Goal: Transaction & Acquisition: Obtain resource

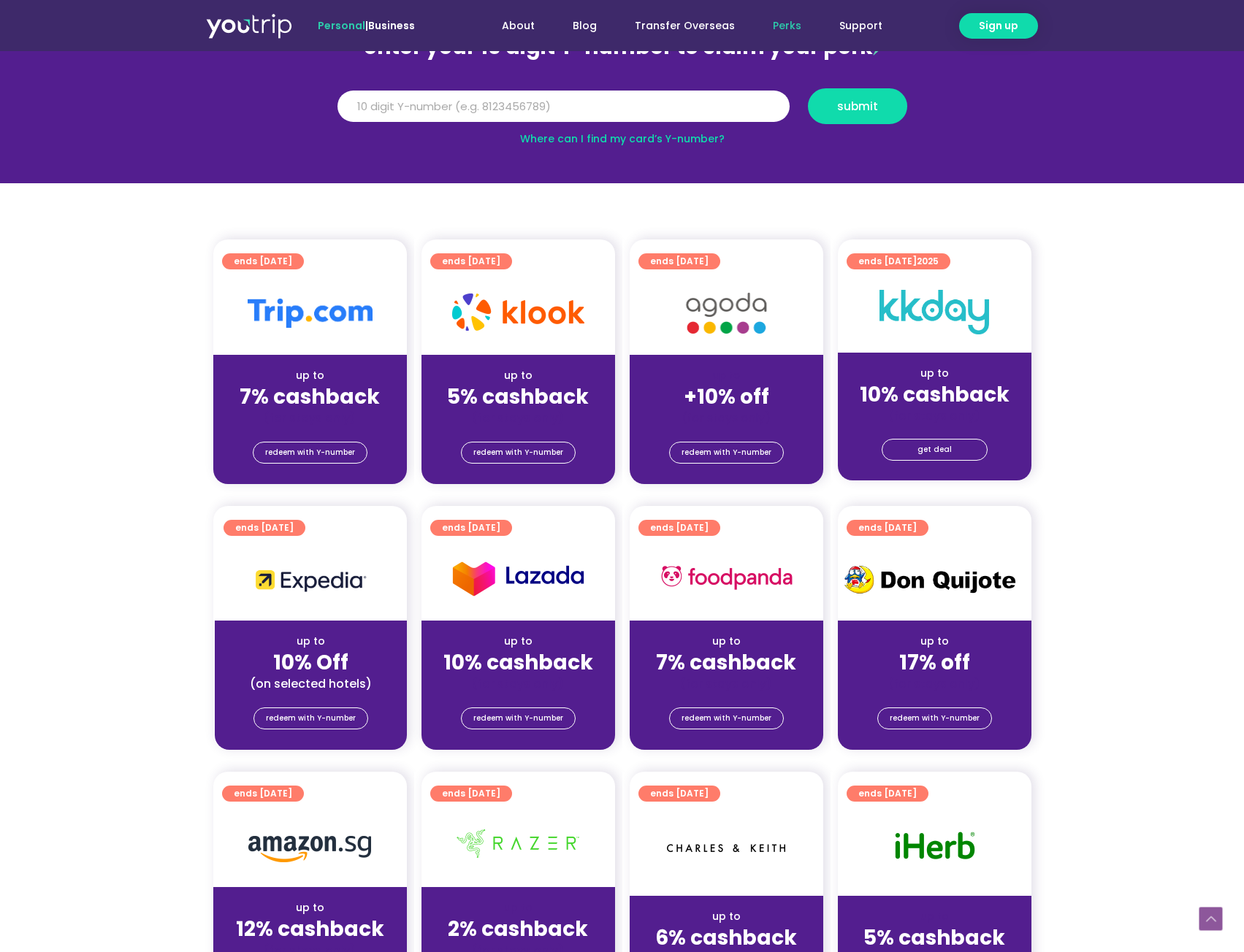
scroll to position [292, 0]
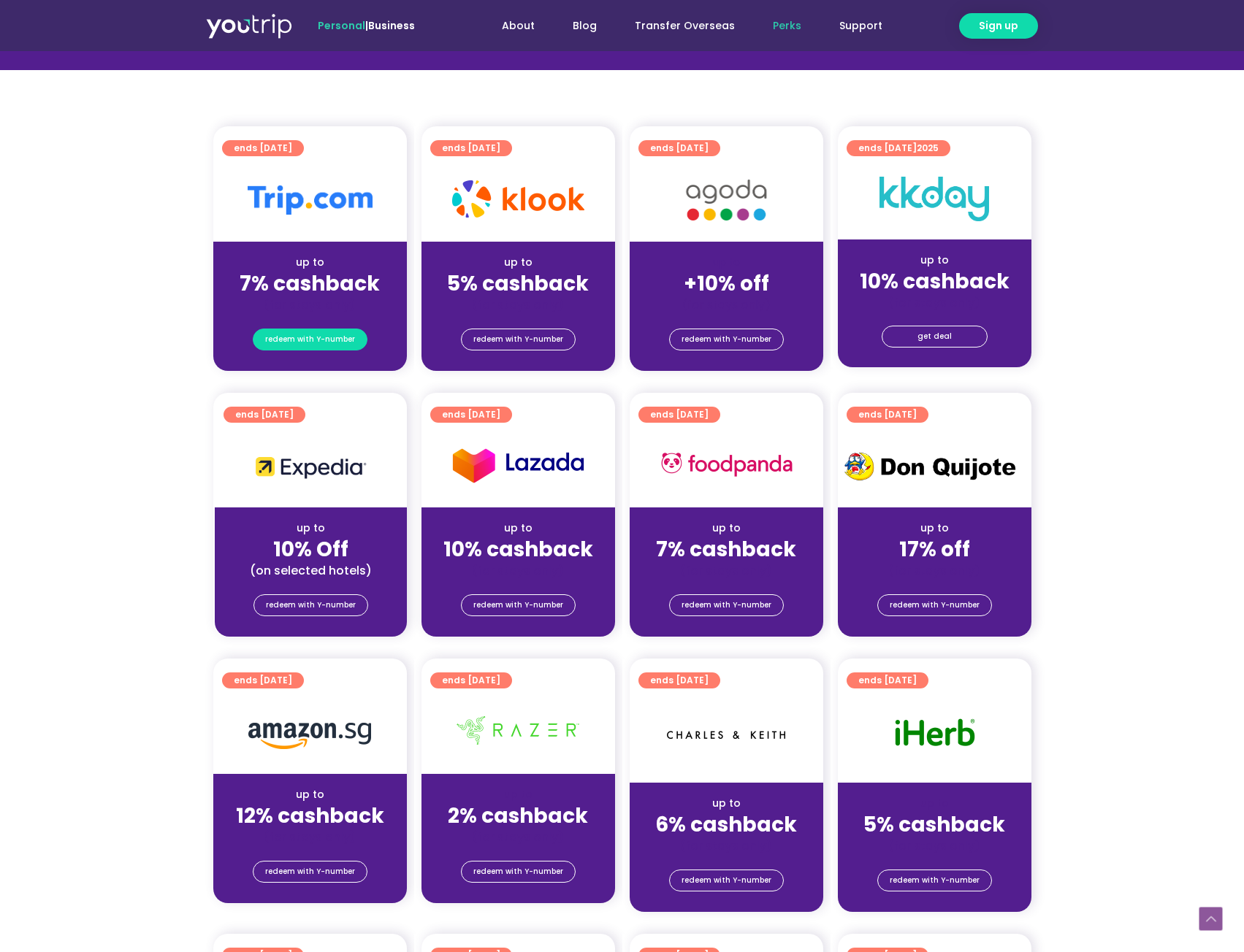
click at [328, 340] on span "redeem with Y-number" at bounding box center [309, 340] width 89 height 21
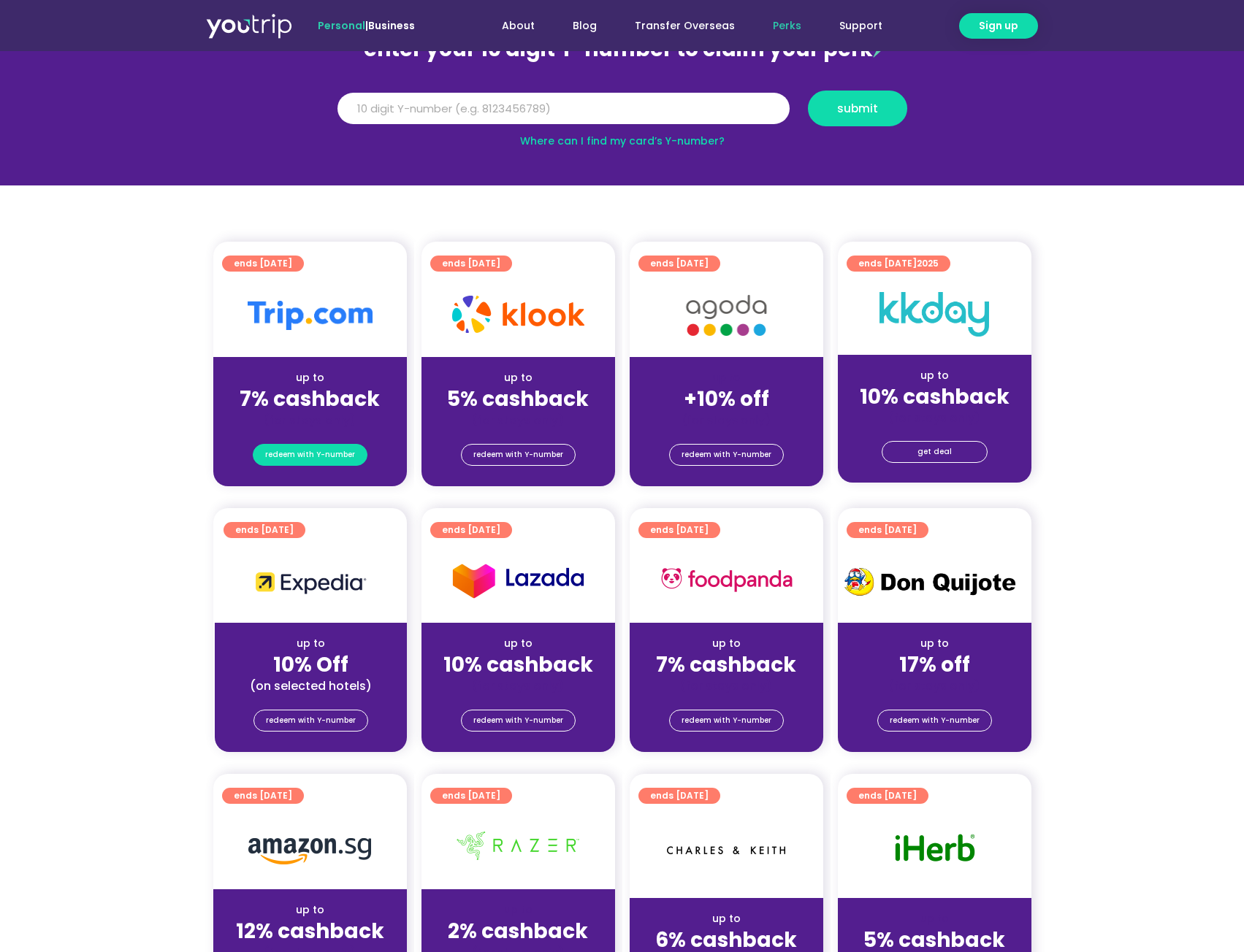
scroll to position [161, 0]
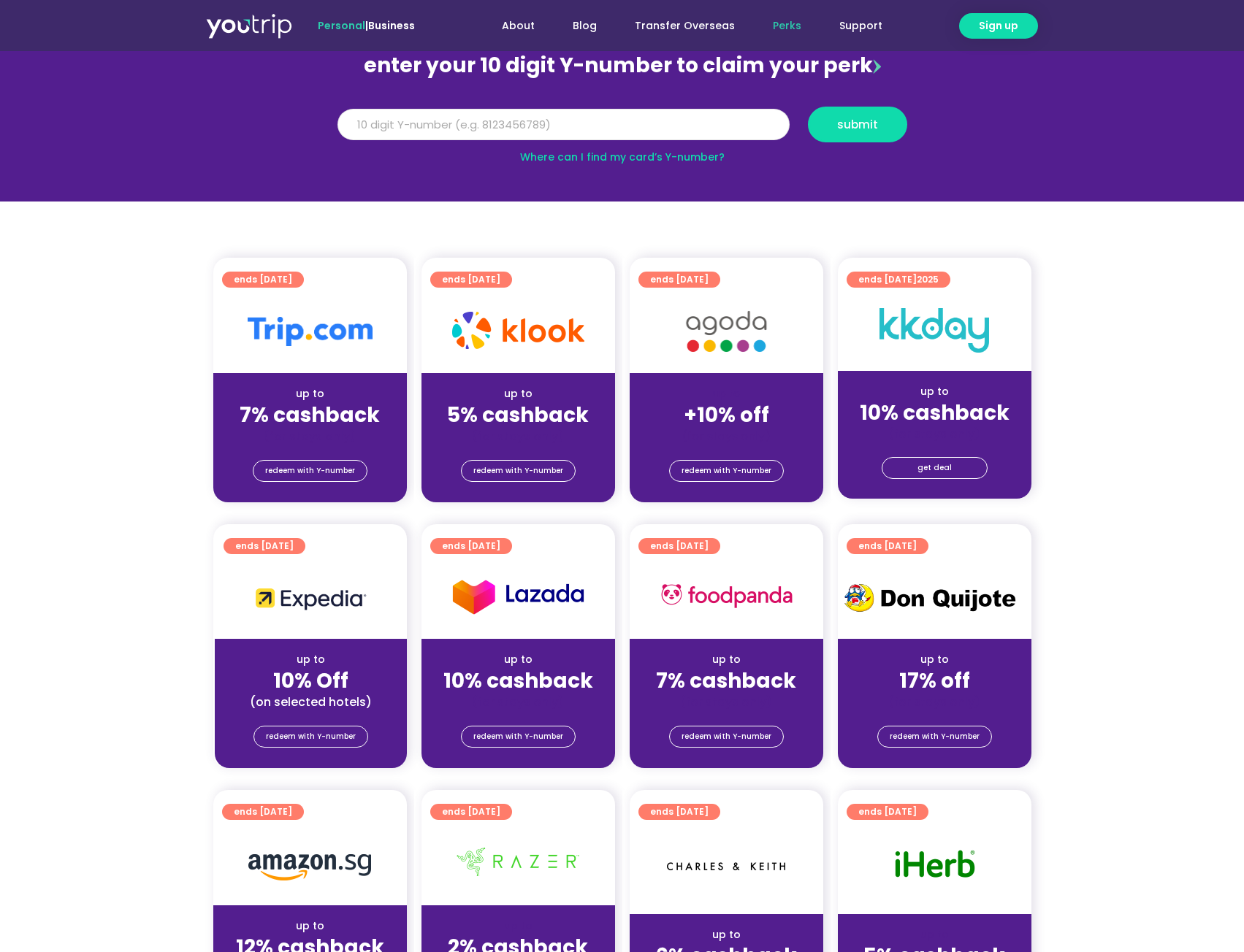
click at [535, 127] on input "Y Number" at bounding box center [563, 124] width 452 height 32
click at [872, 126] on span "submit" at bounding box center [857, 124] width 41 height 11
type input "8562233000"
click at [877, 117] on button "submit" at bounding box center [857, 124] width 99 height 36
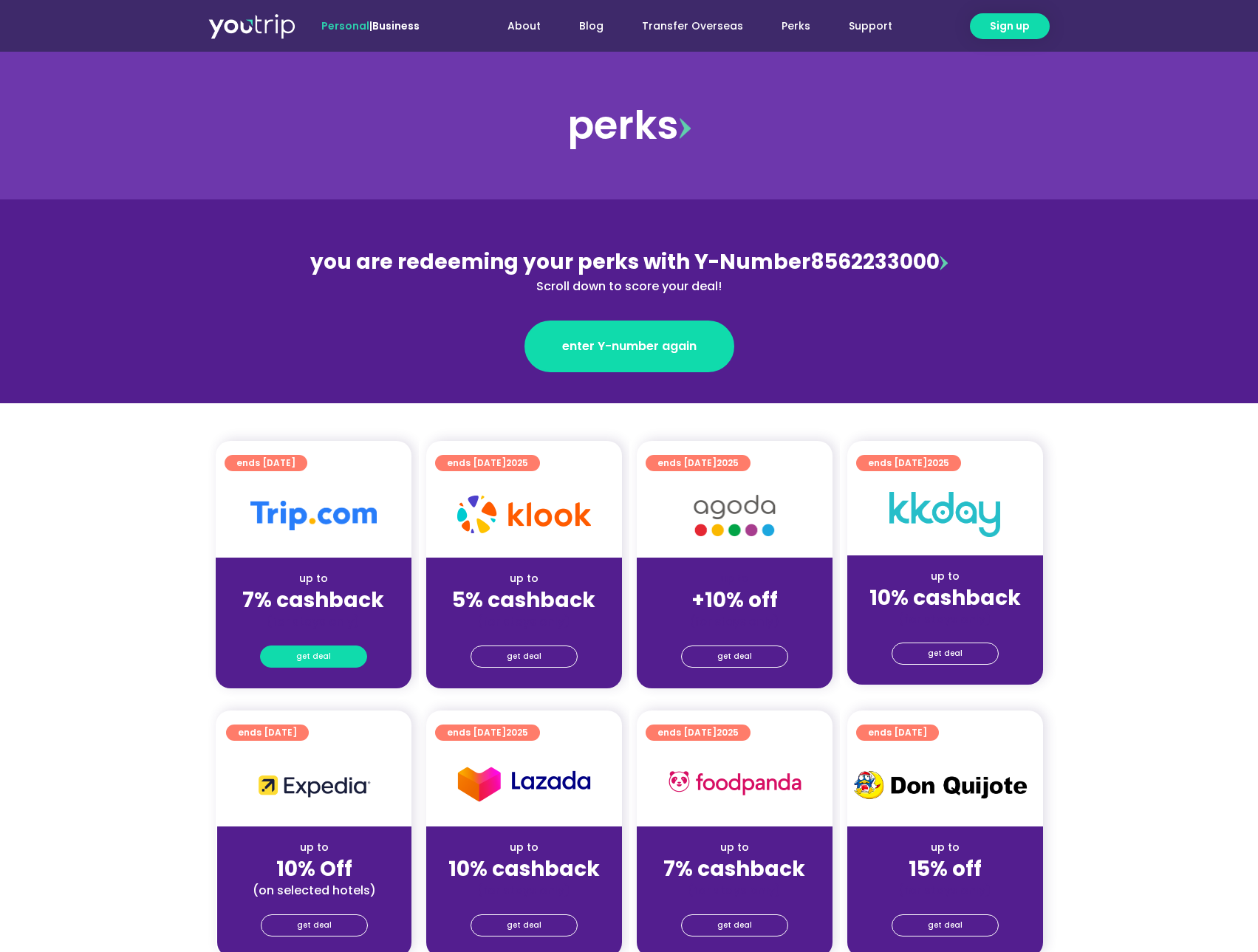
click at [292, 656] on link "get deal" at bounding box center [314, 656] width 107 height 22
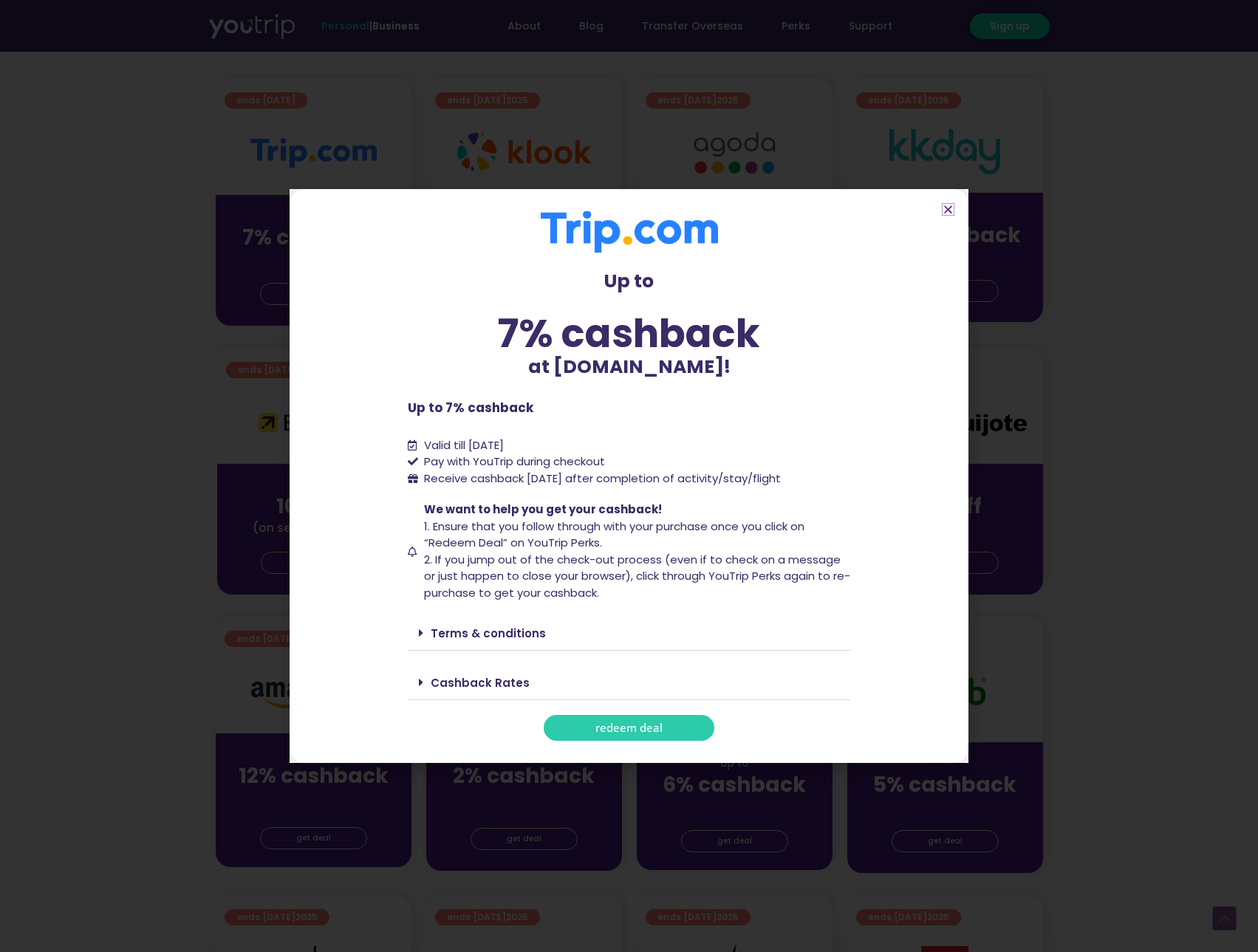
scroll to position [369, 0]
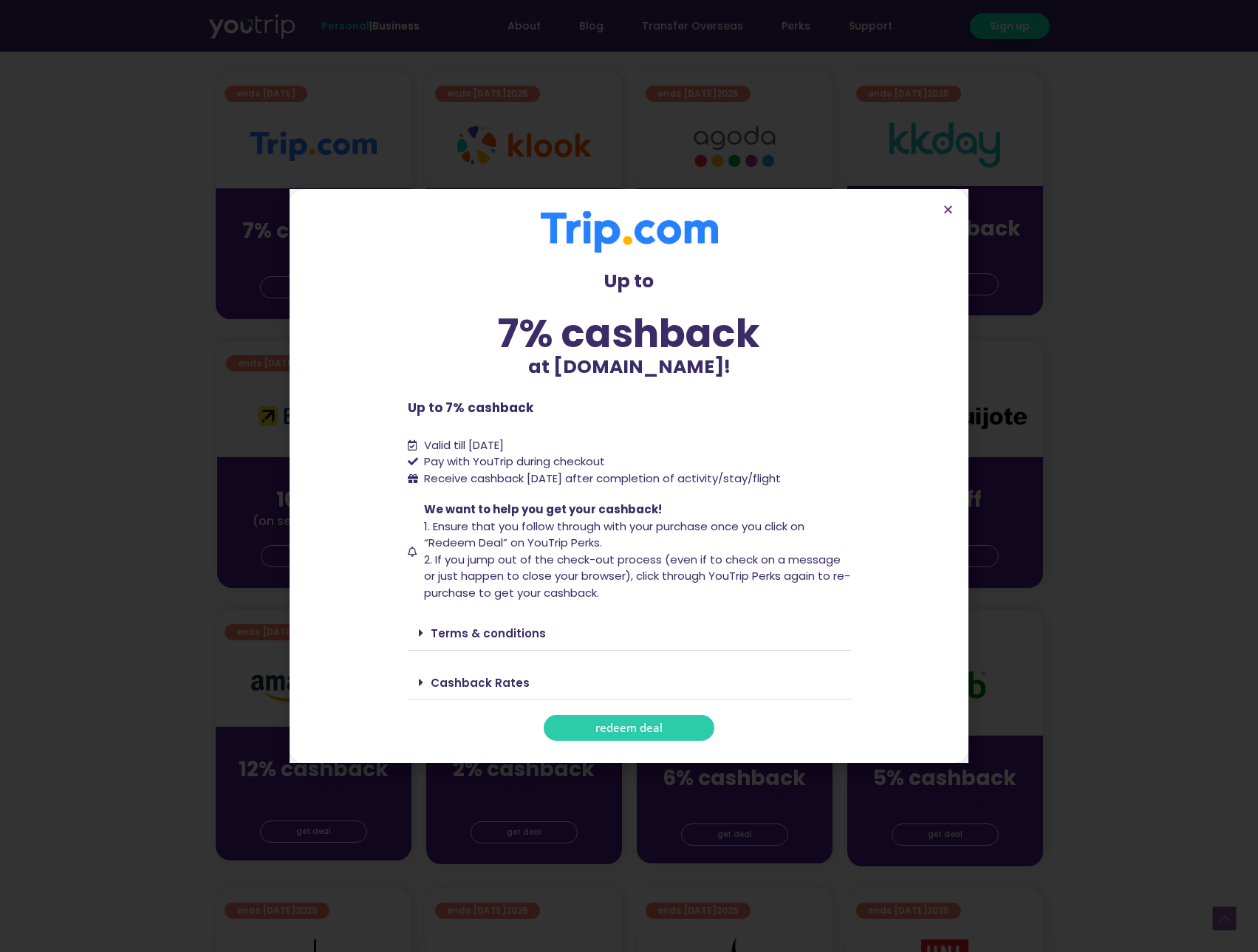
click at [452, 638] on link "Terms & conditions" at bounding box center [488, 633] width 115 height 16
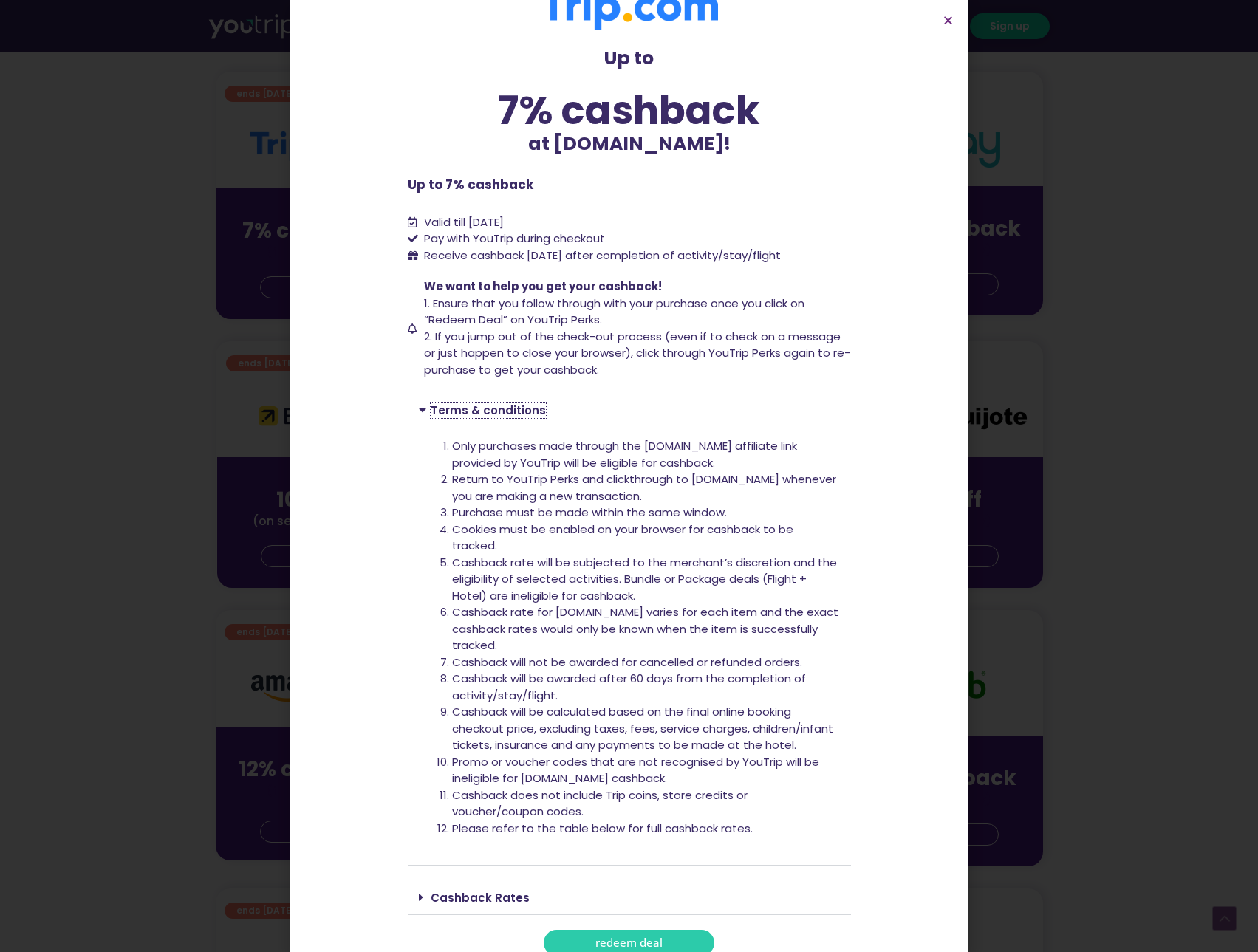
scroll to position [48, 0]
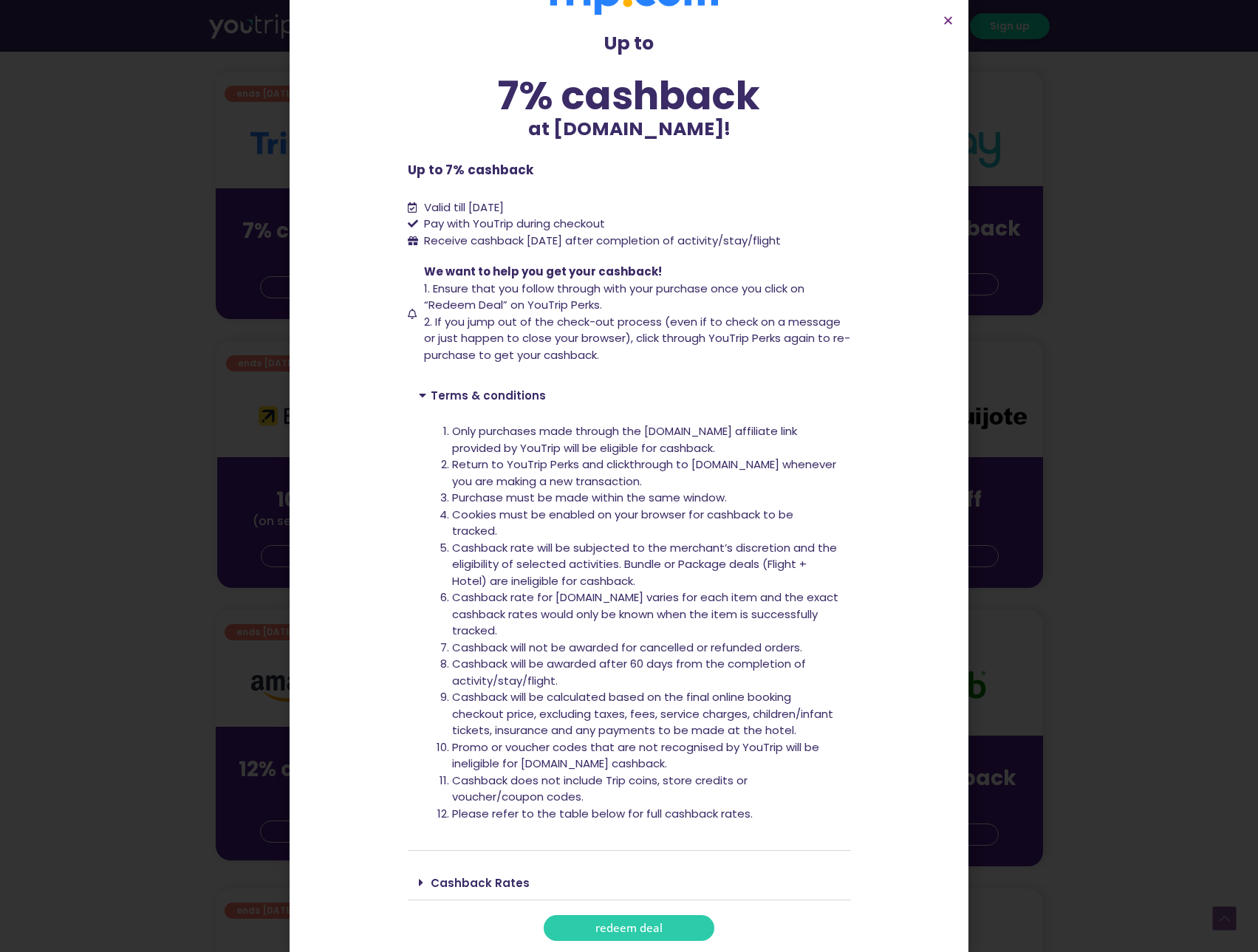
click at [462, 878] on link "Cashback Rates" at bounding box center [480, 883] width 99 height 16
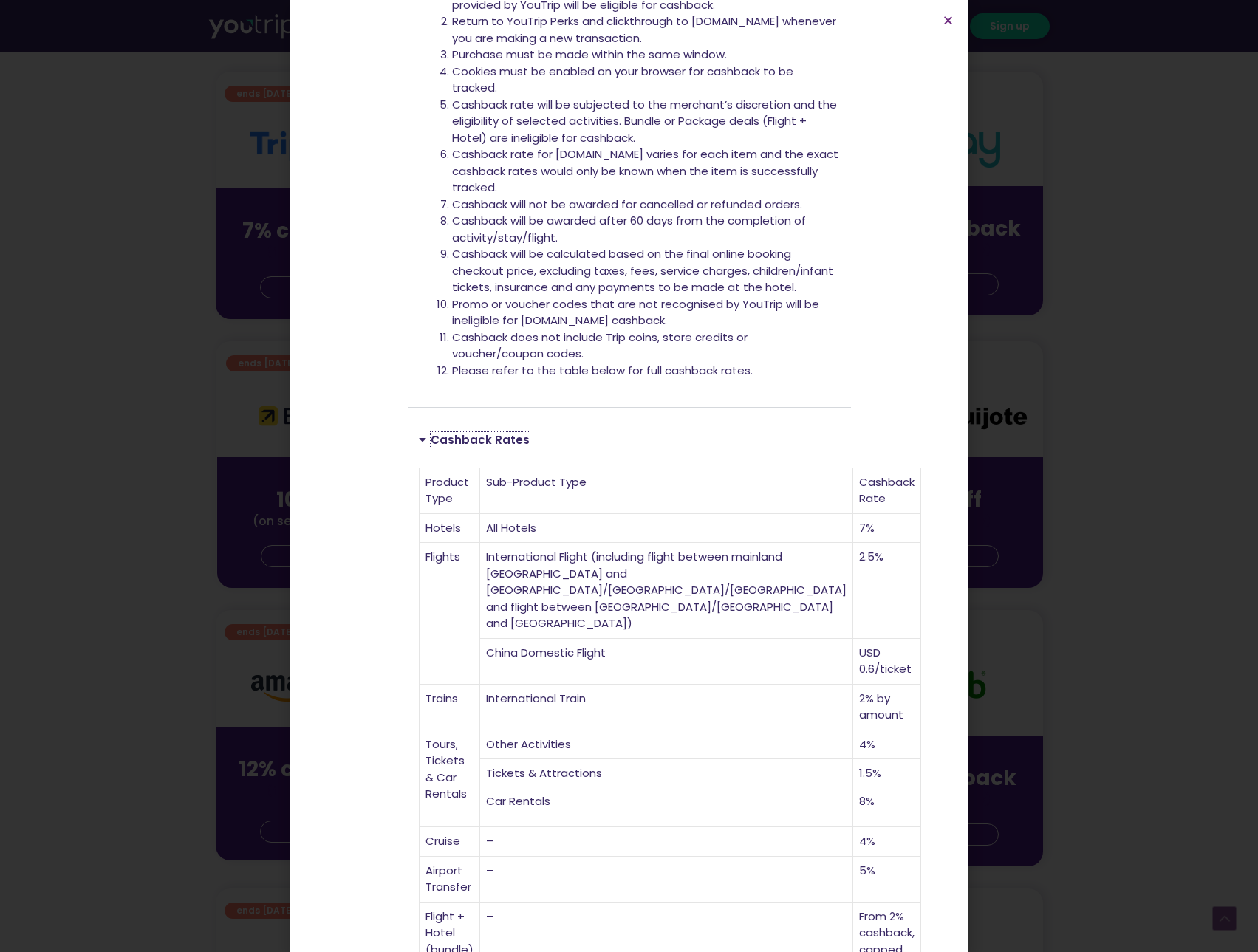
scroll to position [535, 0]
